Goal: Task Accomplishment & Management: Complete application form

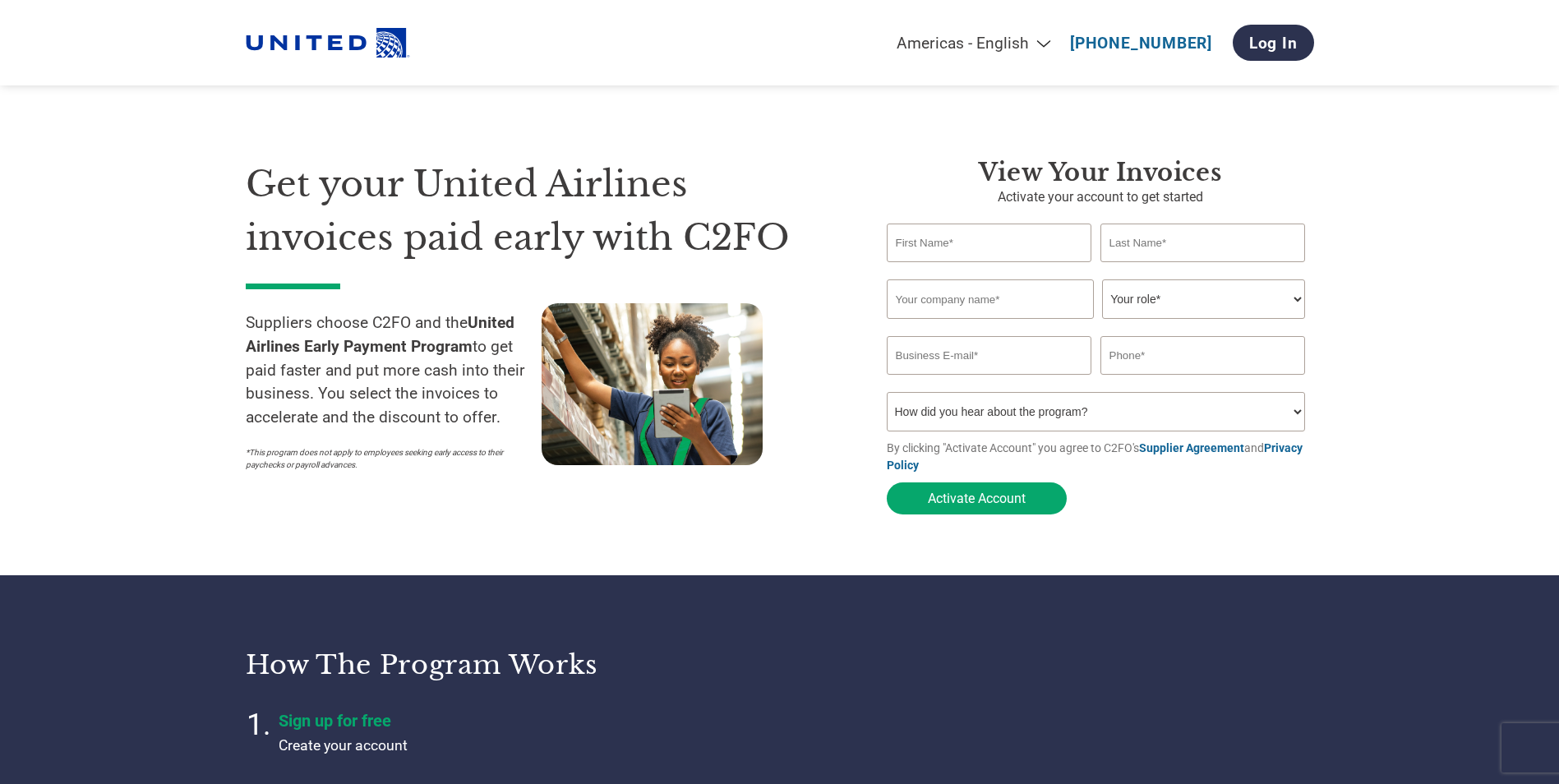
click at [1298, 419] on select "How did you hear about the program? Received a letter Email Social Media Online…" at bounding box center [1096, 411] width 419 height 39
select select "Received a Letter"
click at [887, 397] on select "How did you hear about the program? Received a letter Email Social Media Online…" at bounding box center [1096, 411] width 419 height 39
click at [988, 251] on input "text" at bounding box center [990, 243] width 206 height 39
type input "[PERSON_NAME]"
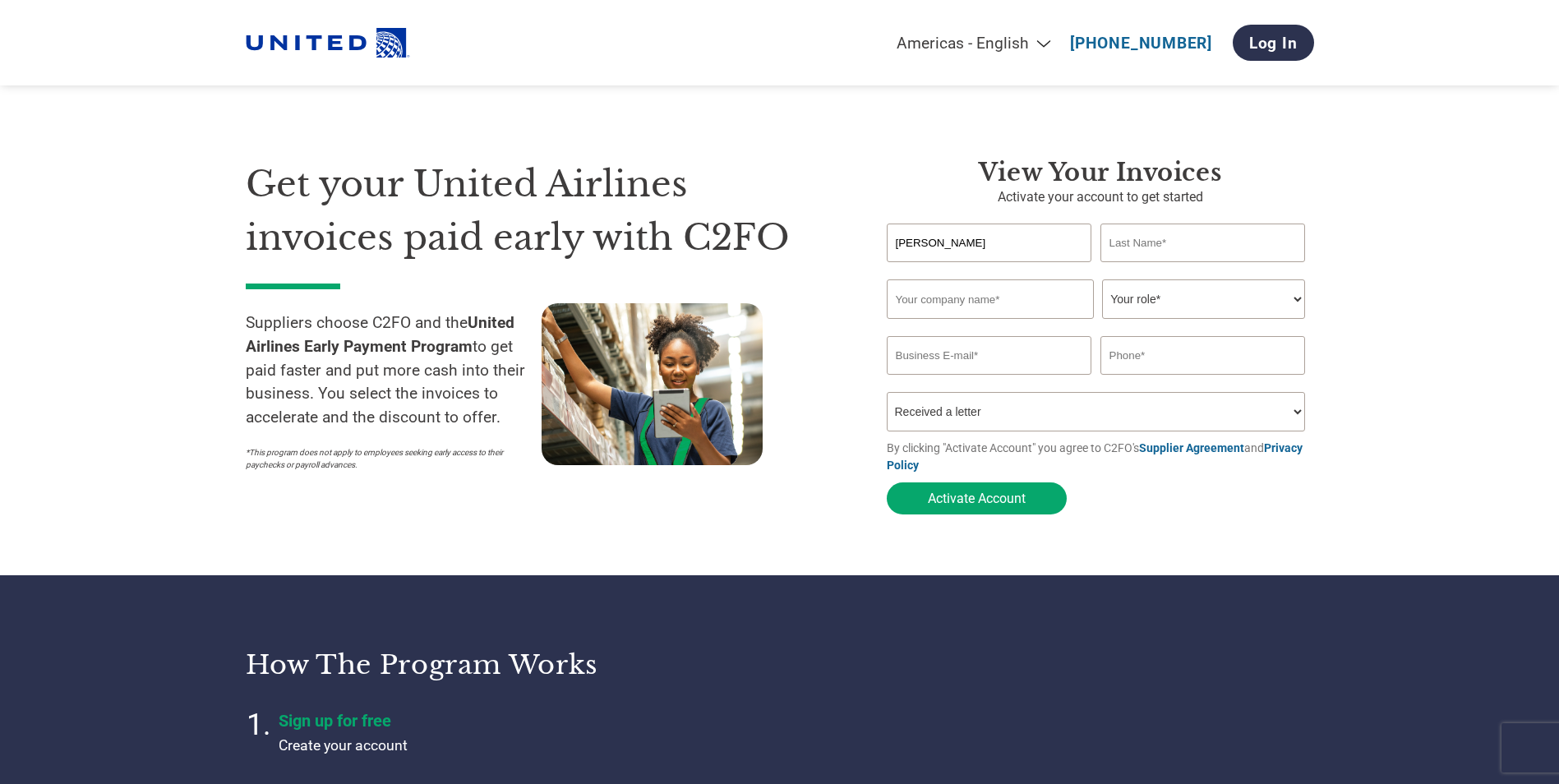
type input "[PERSON_NAME]"
type input "[PERSON_NAME][EMAIL_ADDRESS][DOMAIN_NAME]"
type input "07779643777"
click at [1029, 299] on input "text" at bounding box center [991, 299] width 207 height 39
type input "Aerfin Limted"
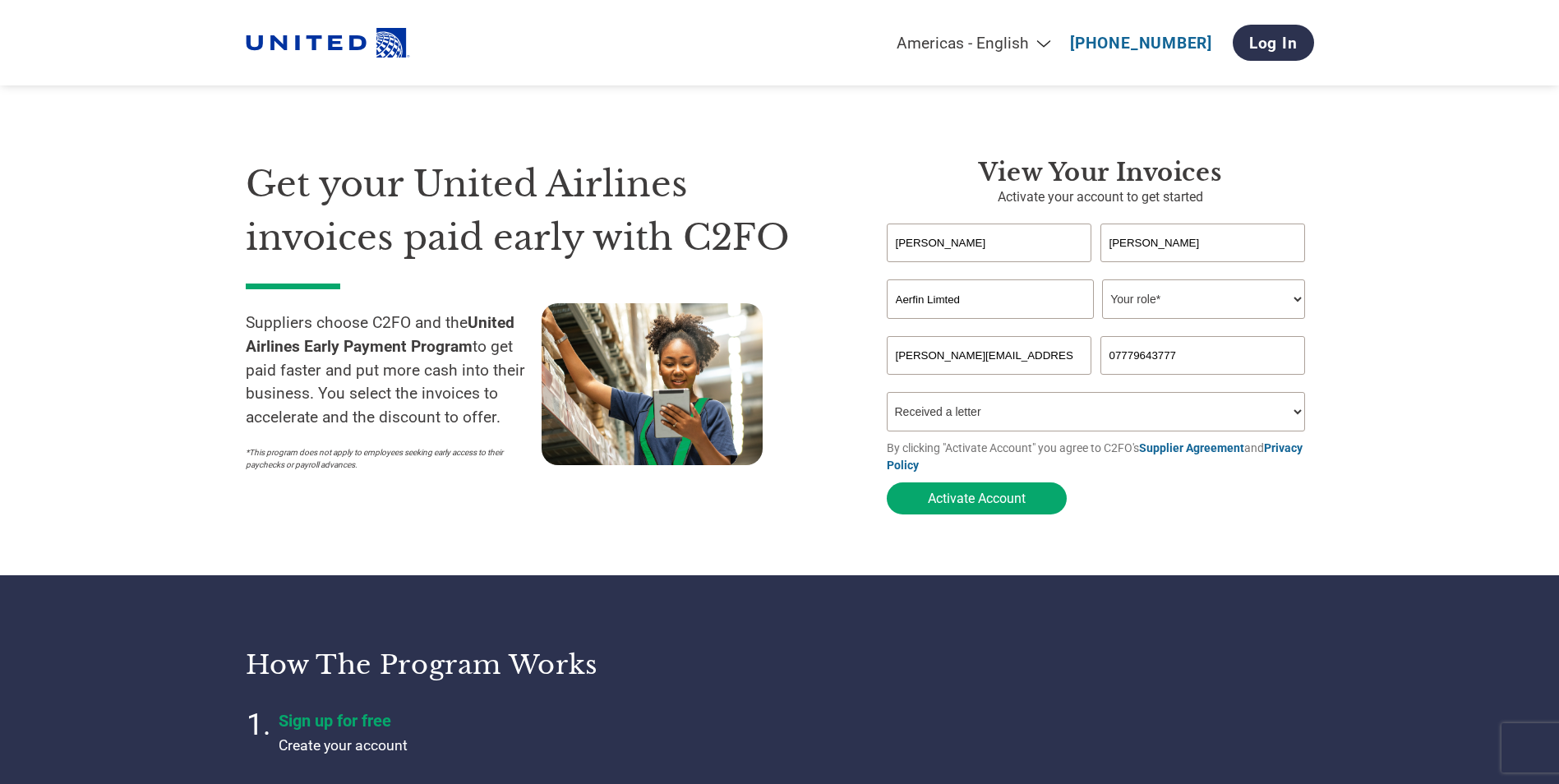
click at [1308, 298] on div "Aerfin Limted Your role* CFO Controller Credit Manager Finance Director Treasur…" at bounding box center [1100, 299] width 427 height 39
click at [1303, 298] on select "Your role* CFO Controller Credit Manager Finance Director Treasurer CEO Preside…" at bounding box center [1203, 299] width 203 height 39
select select "CREDIT_MANAGER"
click at [1102, 281] on select "Your role* CFO Controller Credit Manager Finance Director Treasurer CEO Preside…" at bounding box center [1203, 299] width 203 height 39
drag, startPoint x: 1192, startPoint y: 359, endPoint x: 614, endPoint y: 357, distance: 578.0
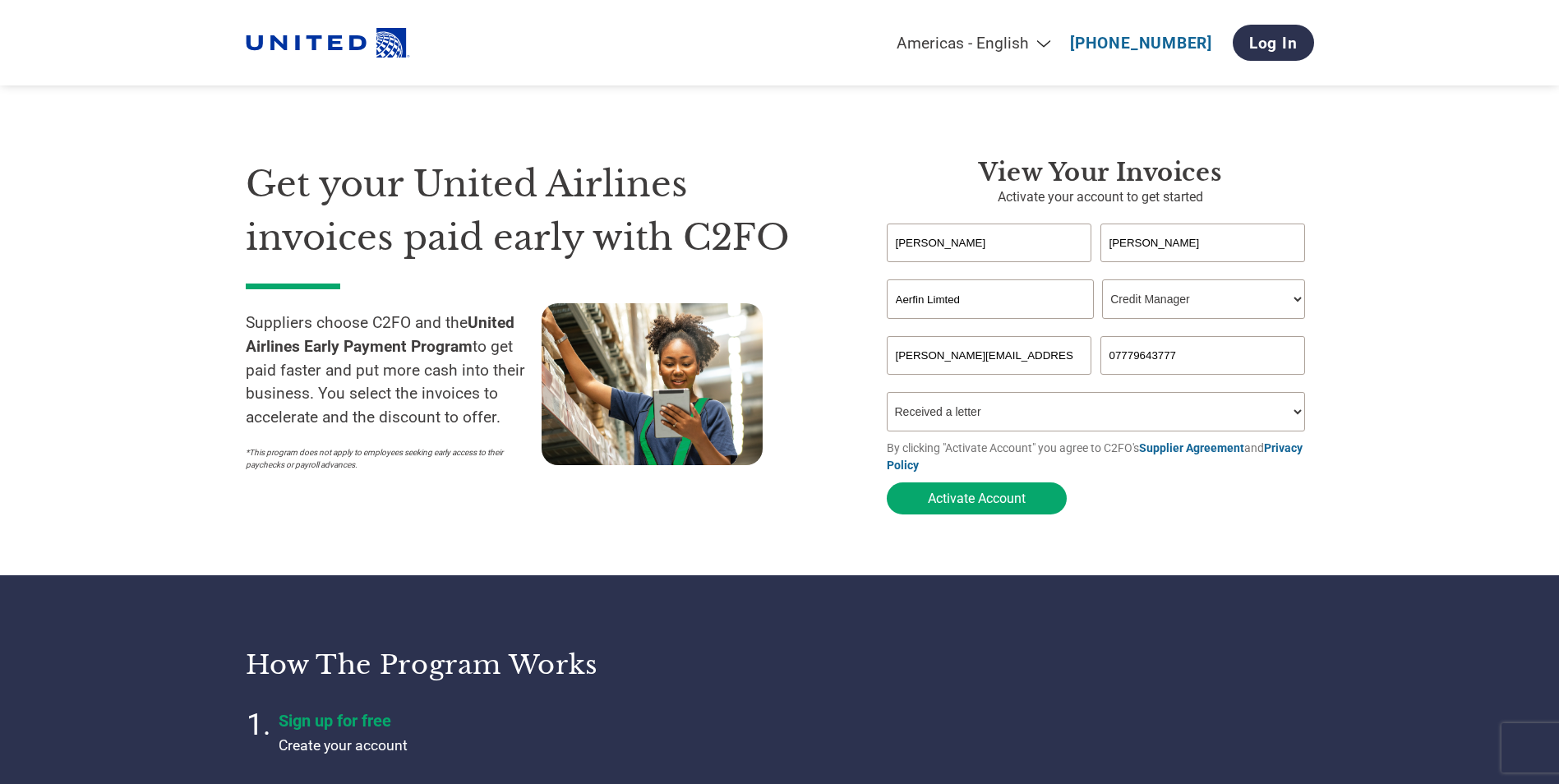
click at [615, 358] on div "Get your United Airlines invoices paid early with C2FO Suppliers choose C2FO an…" at bounding box center [780, 307] width 1069 height 430
drag, startPoint x: 1151, startPoint y: 363, endPoint x: 1168, endPoint y: 352, distance: 20.2
click at [1153, 361] on input "+44012" at bounding box center [1203, 355] width 206 height 39
click at [1006, 502] on button "Activate Account" at bounding box center [977, 499] width 180 height 32
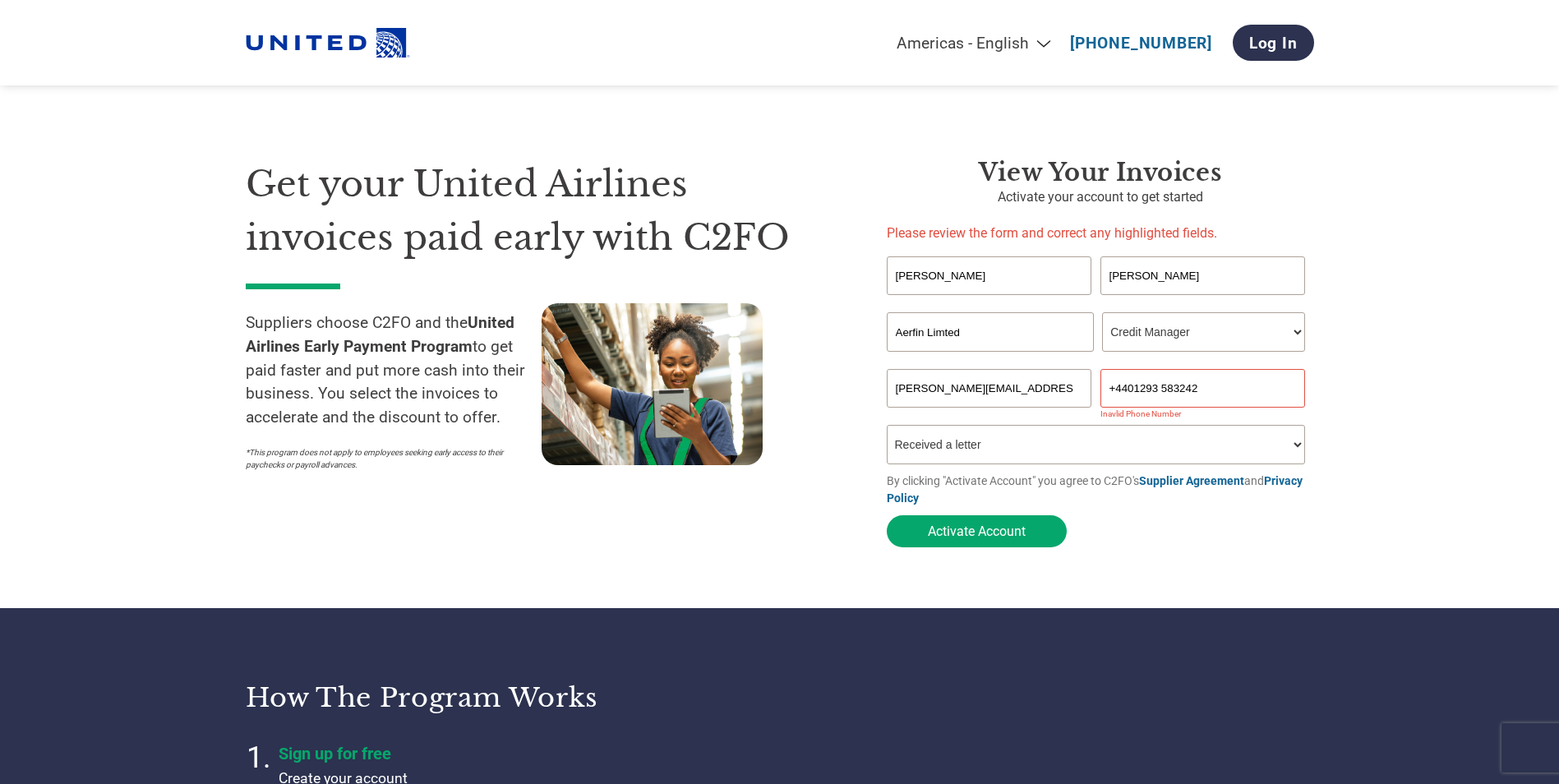
click at [1129, 391] on input "+4401293 583242" at bounding box center [1203, 388] width 206 height 39
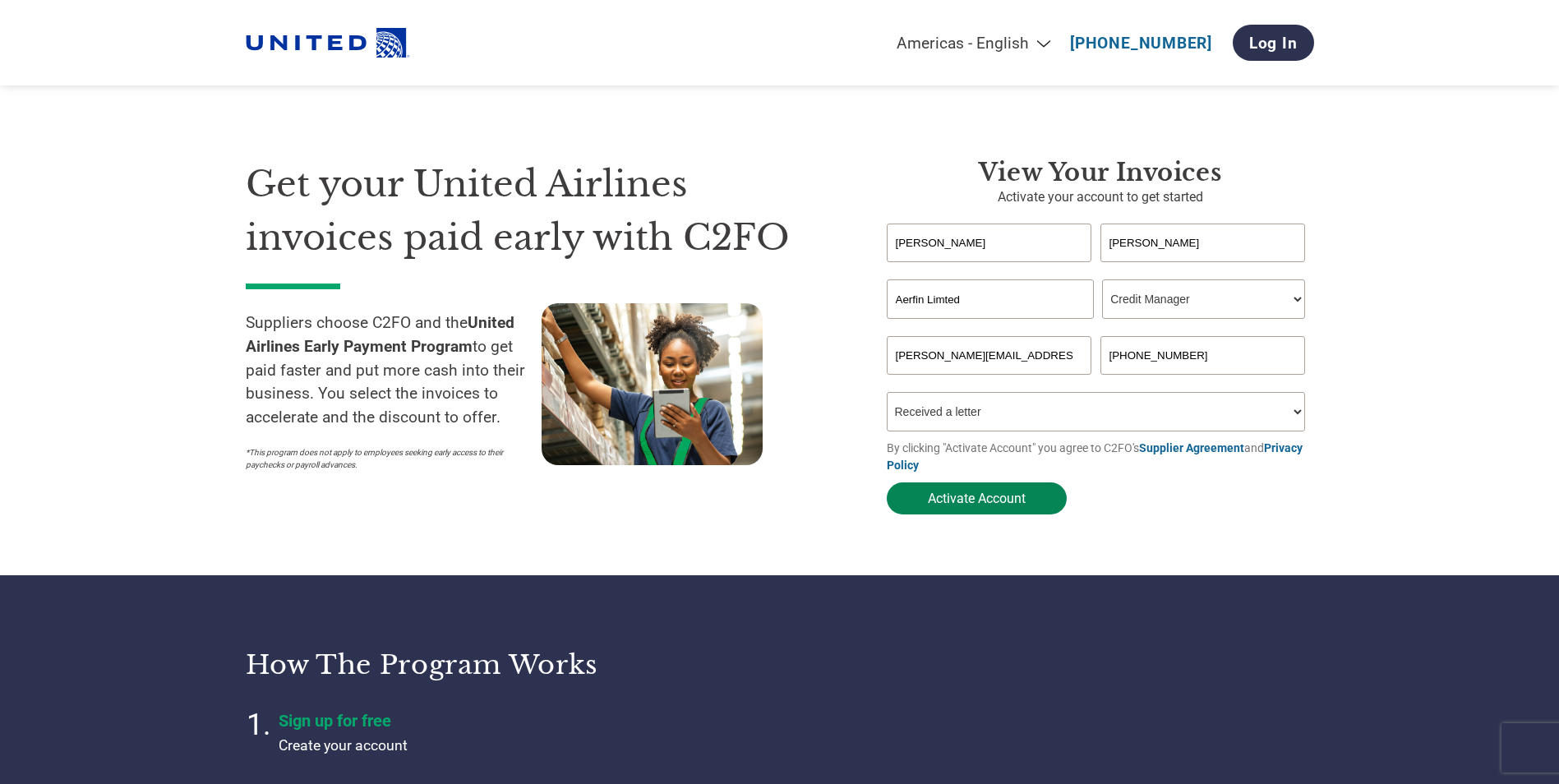
click at [979, 499] on button "Activate Account" at bounding box center [977, 499] width 180 height 32
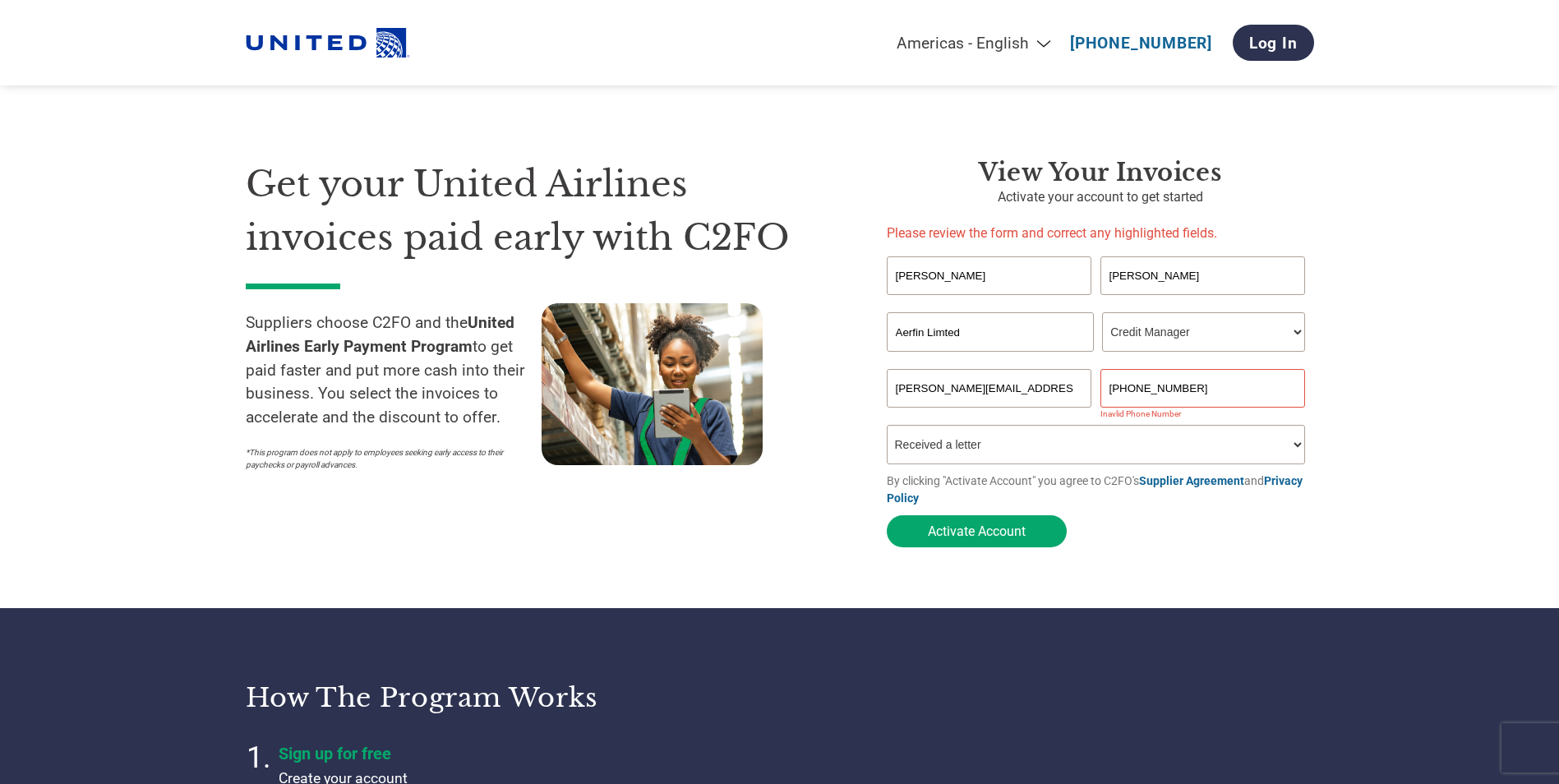
click at [1137, 391] on input "[PHONE_NUMBER]" at bounding box center [1203, 388] width 206 height 39
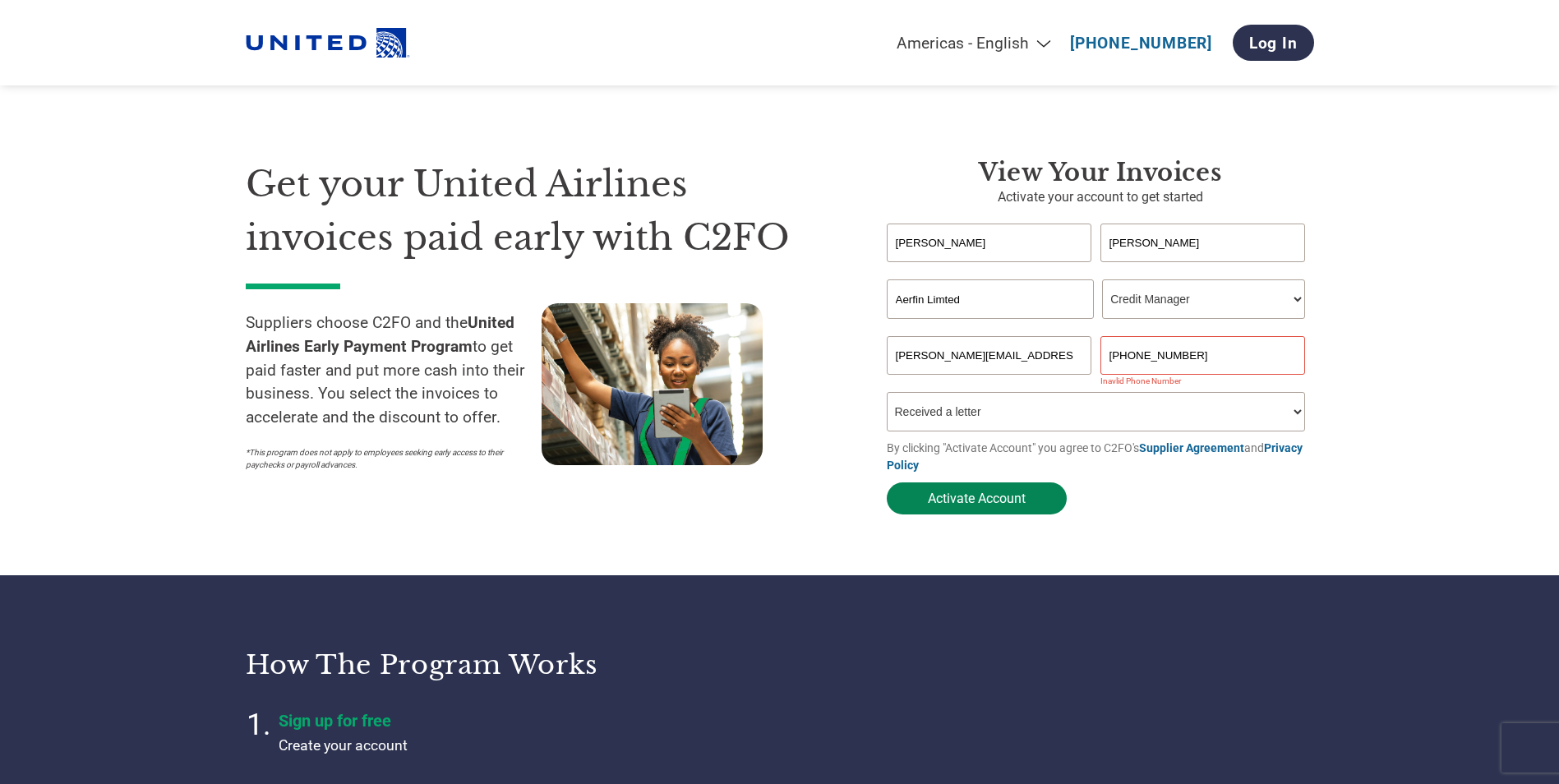
click at [984, 502] on button "Activate Account" at bounding box center [977, 499] width 180 height 32
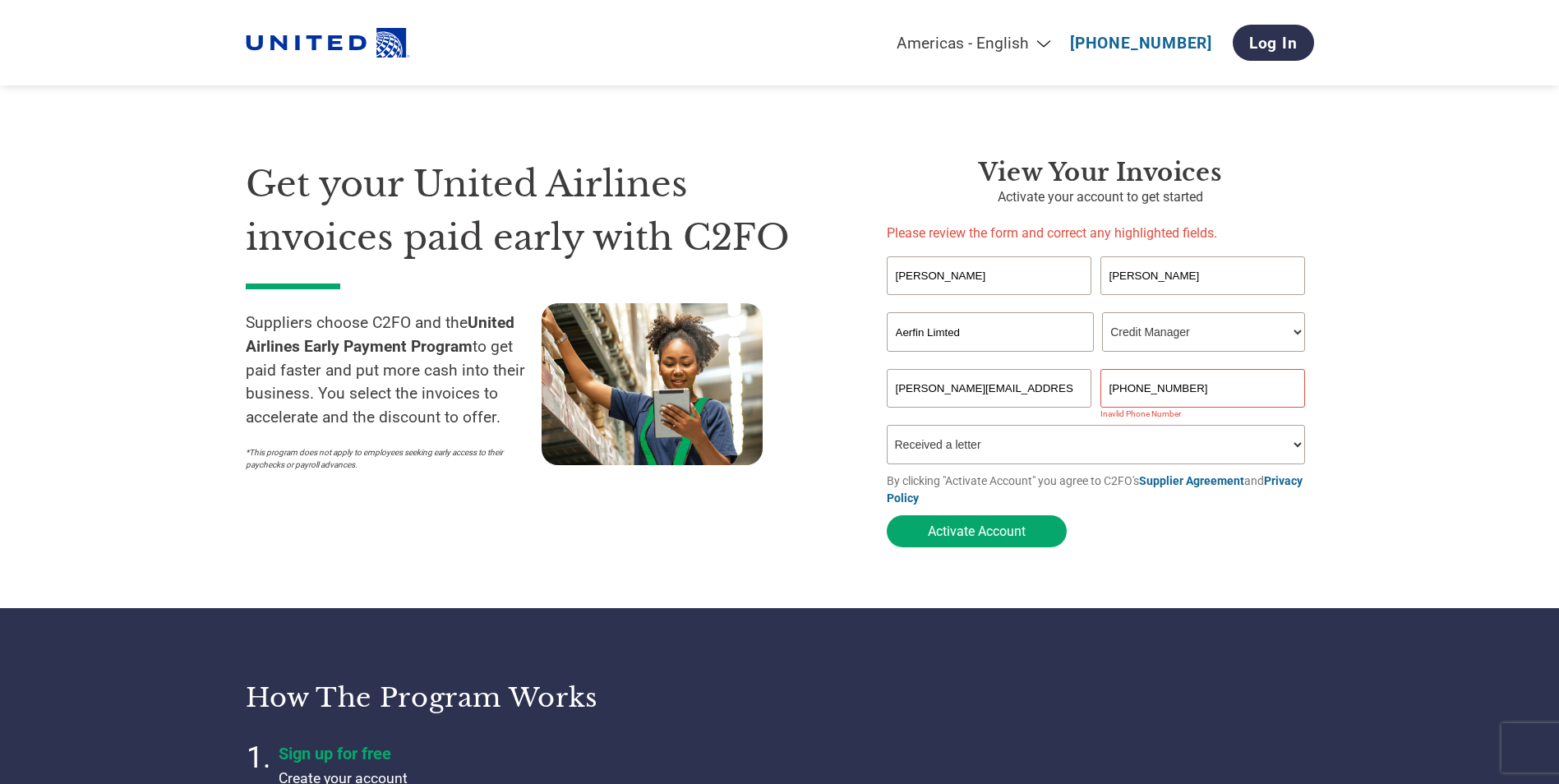
click at [1214, 395] on input "[PHONE_NUMBER]" at bounding box center [1203, 388] width 206 height 39
click at [1124, 388] on input "[PHONE_NUMBER]" at bounding box center [1203, 388] width 206 height 39
click at [1130, 395] on input "[PHONE_NUMBER]" at bounding box center [1203, 388] width 206 height 39
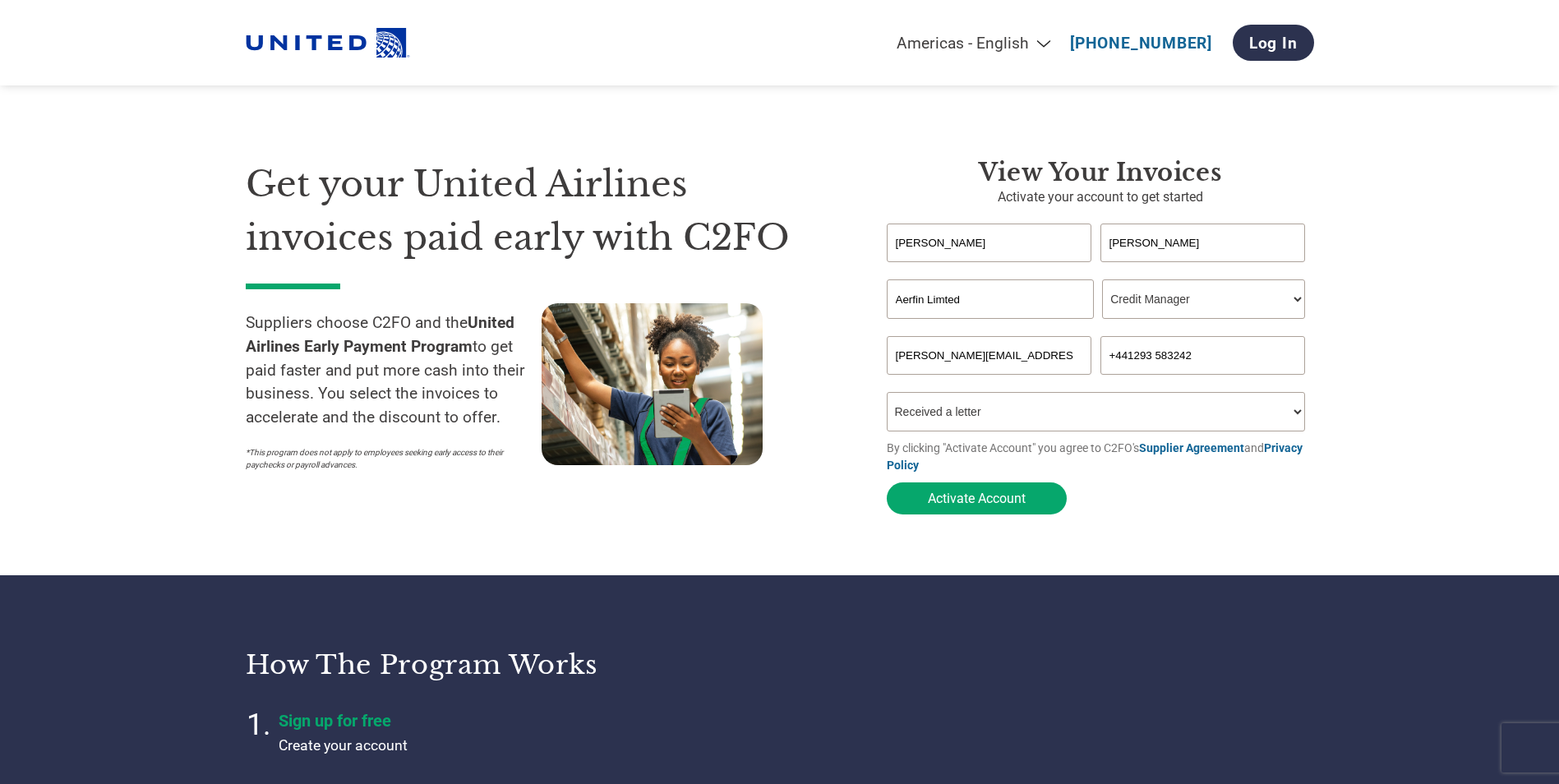
type input "[PHONE_NUMBER]"
click at [977, 494] on button "Activate Account" at bounding box center [977, 499] width 180 height 32
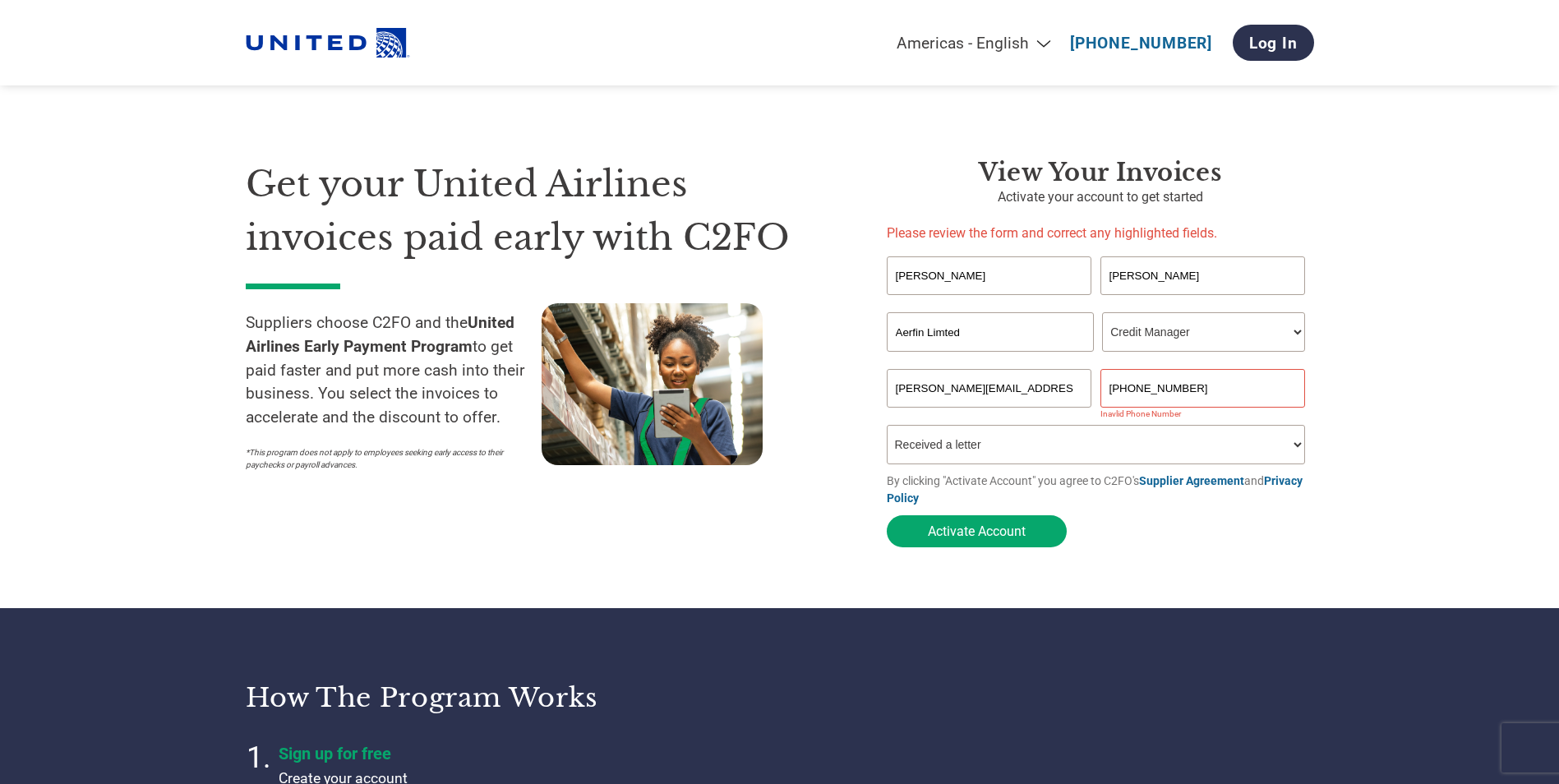
click at [1221, 373] on form "[PERSON_NAME] Invalid first name or first name is too long Invalid last name or…" at bounding box center [1100, 405] width 427 height 299
click at [1228, 395] on input "[PHONE_NUMBER]" at bounding box center [1203, 388] width 206 height 39
drag, startPoint x: 1228, startPoint y: 393, endPoint x: 430, endPoint y: 382, distance: 798.1
click at [382, 382] on div "Get your United Airlines invoices paid early with C2FO Suppliers choose C2FO an…" at bounding box center [780, 323] width 1069 height 463
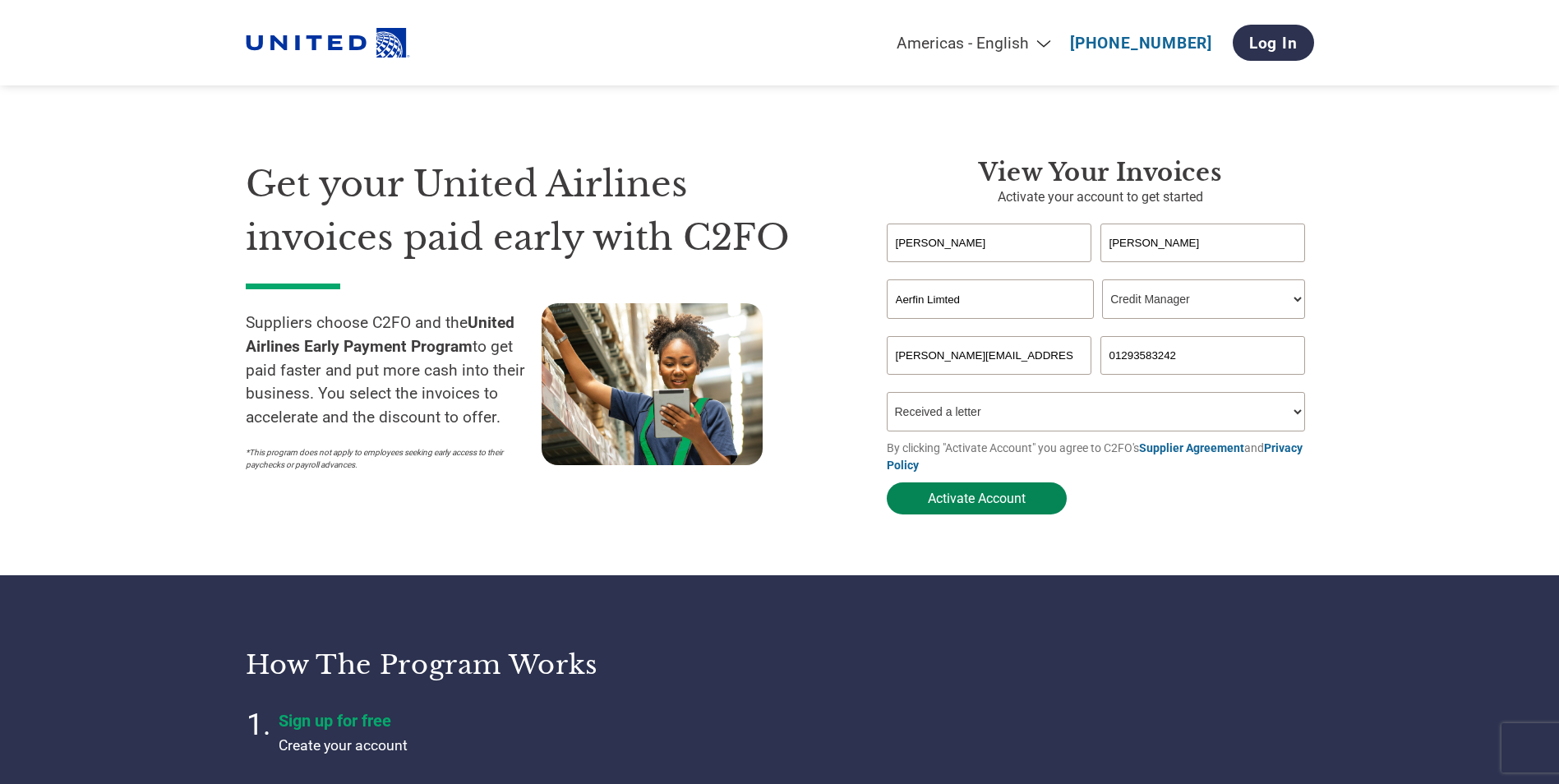
type input "01293583242"
click at [989, 502] on button "Activate Account" at bounding box center [977, 499] width 180 height 32
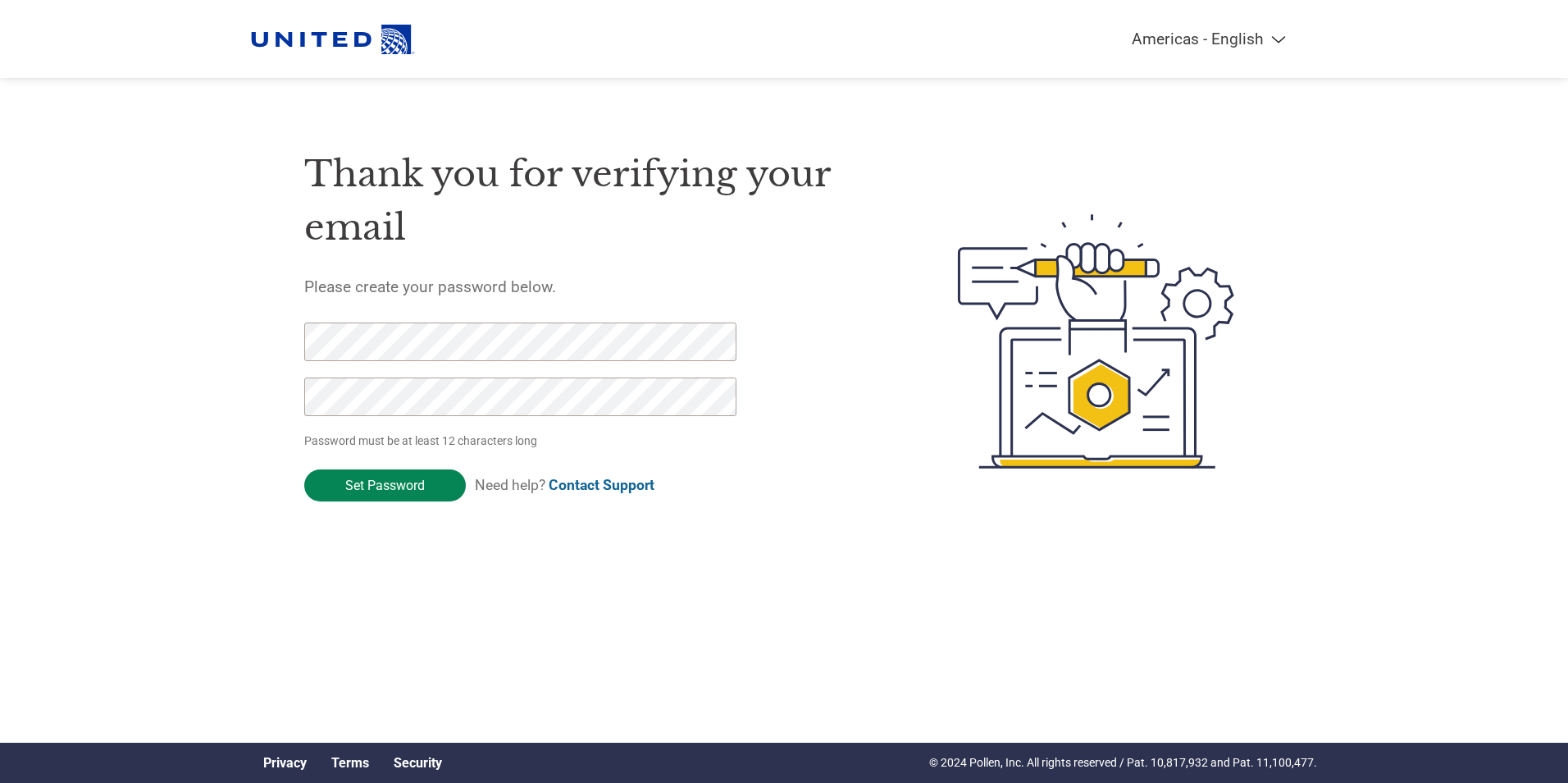
click at [356, 490] on input "Set Password" at bounding box center [385, 486] width 161 height 32
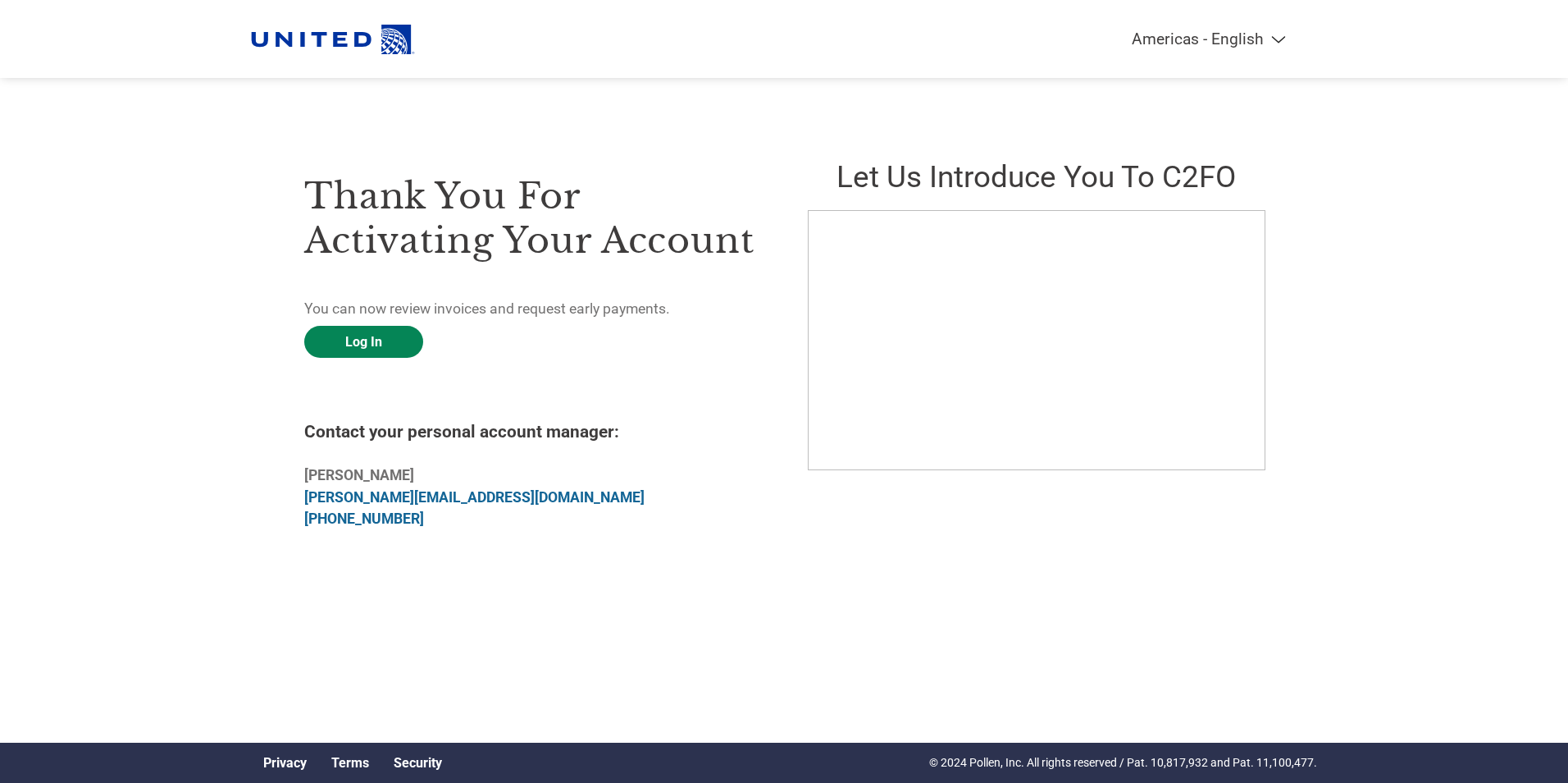
click at [364, 333] on link "Log In" at bounding box center [363, 342] width 119 height 32
